Goal: Task Accomplishment & Management: Manage account settings

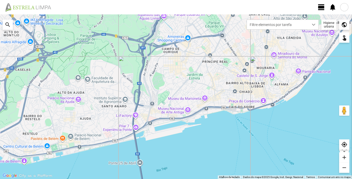
click at [345, 8] on div at bounding box center [344, 7] width 8 height 8
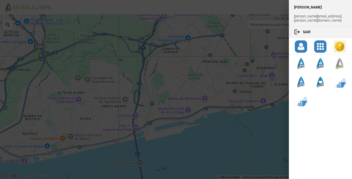
click at [244, 9] on div at bounding box center [176, 89] width 352 height 179
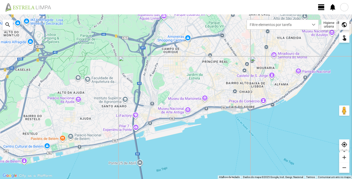
click at [322, 7] on span "view_day" at bounding box center [321, 7] width 8 height 8
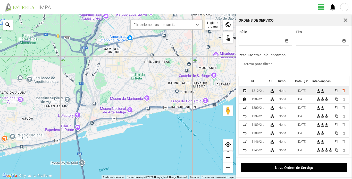
click at [257, 93] on div "1212/2025" at bounding box center [259, 91] width 14 height 4
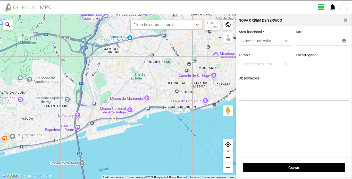
type input "[DATE]"
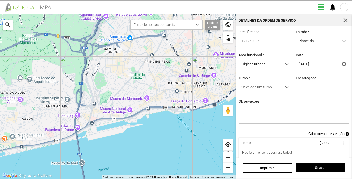
type input "[PERSON_NAME]"
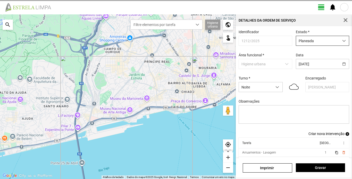
click at [342, 41] on span "dropdown trigger" at bounding box center [344, 41] width 4 height 4
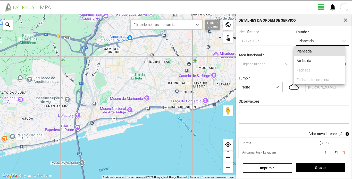
scroll to position [3, 23]
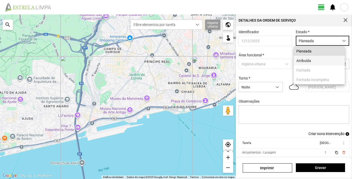
click at [313, 62] on li "Atribuída" at bounding box center [319, 61] width 51 height 10
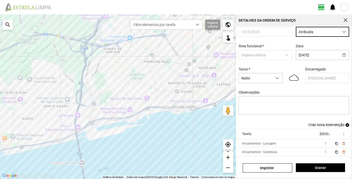
scroll to position [18, 0]
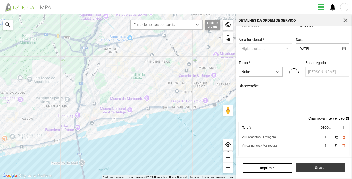
click at [329, 165] on button "Gravar" at bounding box center [320, 168] width 49 height 9
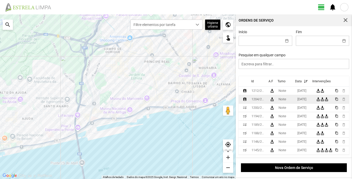
click at [259, 101] on div "1204/2025" at bounding box center [259, 100] width 14 height 4
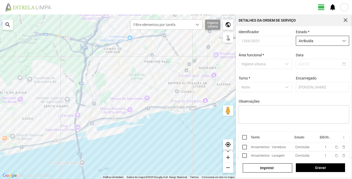
click at [339, 41] on div "dropdown trigger" at bounding box center [344, 41] width 10 height 10
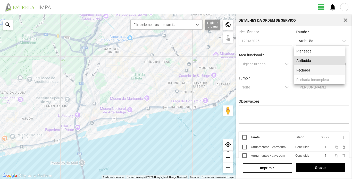
click at [312, 73] on li "Fechada" at bounding box center [319, 70] width 51 height 10
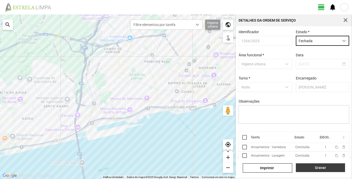
click at [331, 169] on span "Gravar" at bounding box center [320, 168] width 44 height 4
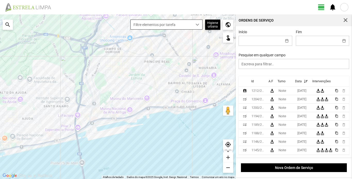
click at [197, 24] on span "dropdown trigger" at bounding box center [198, 25] width 4 height 4
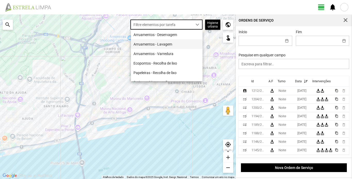
click at [171, 46] on li "Arruamentos - Lavagem" at bounding box center [167, 44] width 72 height 10
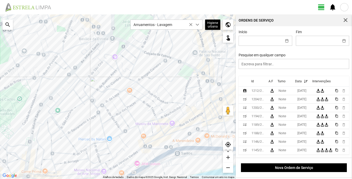
drag, startPoint x: 155, startPoint y: 84, endPoint x: 141, endPoint y: 126, distance: 44.5
click at [141, 126] on div at bounding box center [118, 96] width 236 height 165
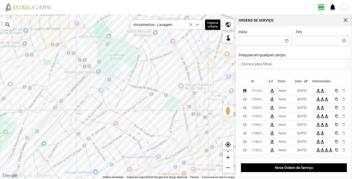
drag, startPoint x: 152, startPoint y: 88, endPoint x: 137, endPoint y: 110, distance: 26.8
click at [137, 110] on div at bounding box center [118, 96] width 236 height 165
click at [261, 92] on div "1212/2025" at bounding box center [259, 91] width 14 height 4
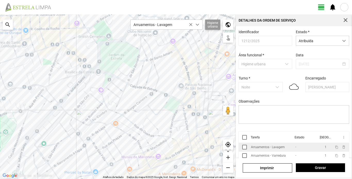
click at [283, 149] on div "Arruamentos - Lavagem" at bounding box center [268, 148] width 34 height 4
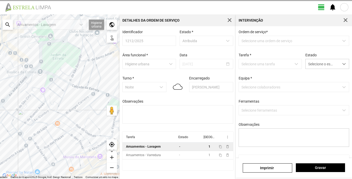
type textarea "[PERSON_NAME]"
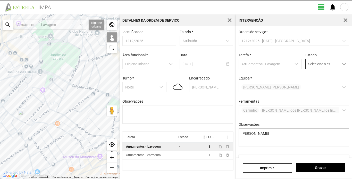
click at [329, 64] on span "Selecione o estado" at bounding box center [322, 64] width 33 height 10
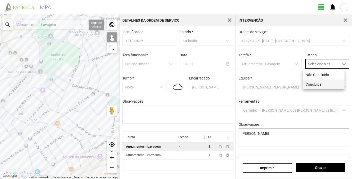
click at [316, 82] on li "Concluída" at bounding box center [324, 85] width 42 height 10
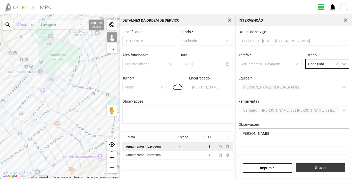
click at [327, 166] on span "Gravar" at bounding box center [320, 168] width 44 height 4
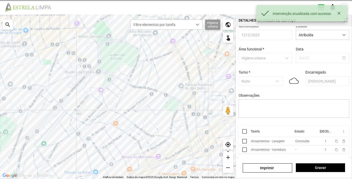
scroll to position [12, 0]
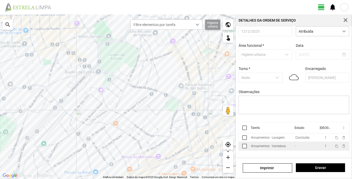
click at [270, 146] on div "Arruamentos - Varredura" at bounding box center [268, 147] width 35 height 4
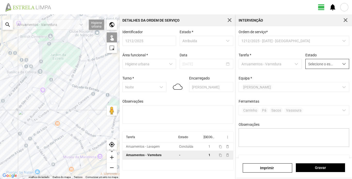
click at [339, 65] on div "dropdown trigger" at bounding box center [344, 64] width 10 height 10
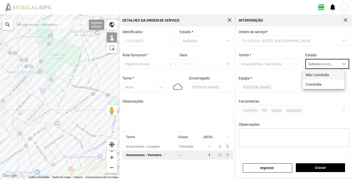
scroll to position [3, 23]
click at [312, 85] on li "Concluída" at bounding box center [324, 85] width 42 height 10
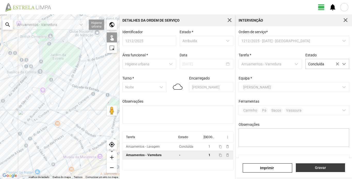
click at [325, 166] on span "Gravar" at bounding box center [320, 168] width 44 height 4
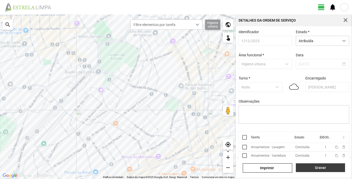
click at [327, 167] on span "Gravar" at bounding box center [320, 168] width 44 height 4
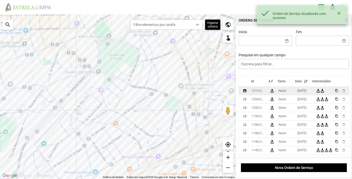
click at [257, 93] on div "1212/2025" at bounding box center [259, 91] width 14 height 4
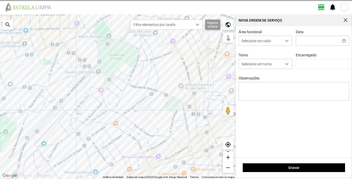
type input "[DATE]"
type input "[PERSON_NAME]"
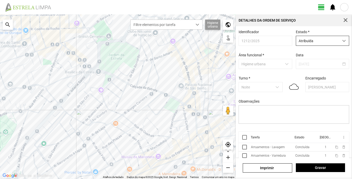
click at [330, 41] on span "Atribuída" at bounding box center [317, 41] width 43 height 10
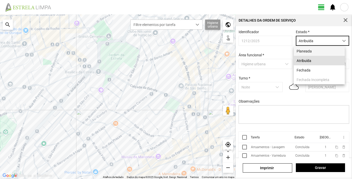
scroll to position [3, 23]
click at [303, 69] on li "Fechada" at bounding box center [319, 70] width 51 height 10
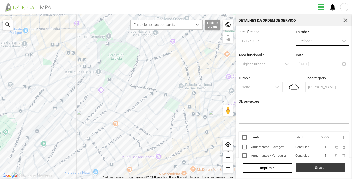
click at [323, 168] on span "Gravar" at bounding box center [320, 168] width 44 height 4
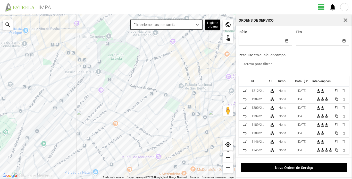
click at [198, 24] on span "dropdown trigger" at bounding box center [198, 25] width 4 height 4
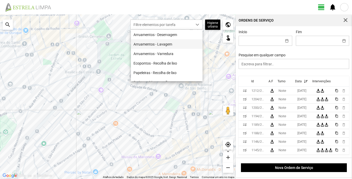
click at [176, 45] on li "Arruamentos - Lavagem" at bounding box center [167, 44] width 72 height 10
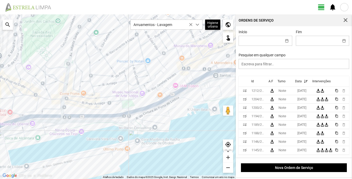
drag, startPoint x: 105, startPoint y: 126, endPoint x: 157, endPoint y: 14, distance: 123.9
click at [157, 14] on div "view_day notifications ← Mover para a esquerda → Mover para a direita ↑ Mover p…" at bounding box center [176, 89] width 352 height 179
click at [345, 11] on div at bounding box center [344, 7] width 8 height 8
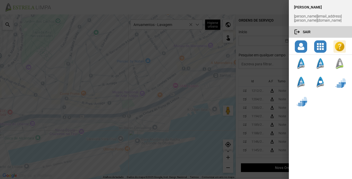
click at [306, 28] on button "logout Sair" at bounding box center [320, 31] width 63 height 11
